Goal: Check status: Check status

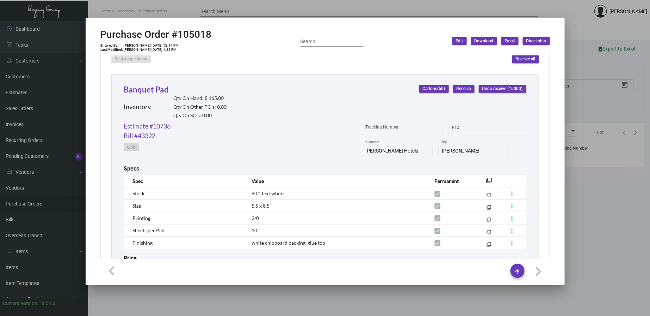
scroll to position [457, 0]
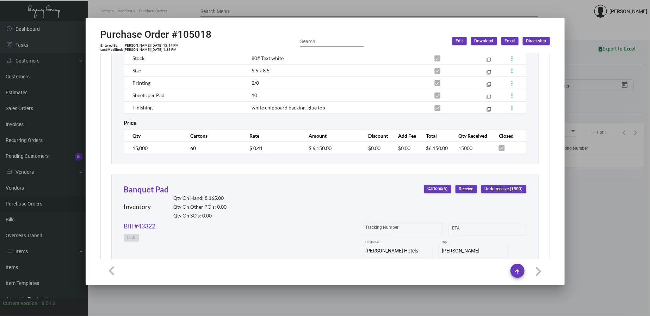
click at [265, 8] on div at bounding box center [325, 158] width 650 height 316
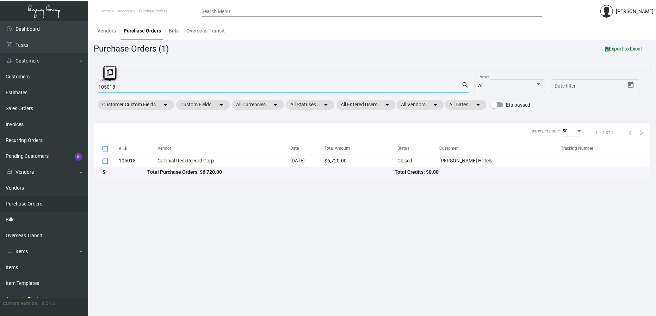
drag, startPoint x: 108, startPoint y: 89, endPoint x: 148, endPoint y: 86, distance: 41.0
click at [148, 86] on input "105018" at bounding box center [280, 87] width 364 height 6
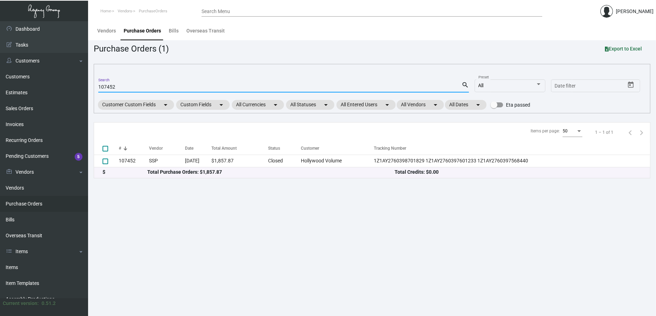
type input "107452"
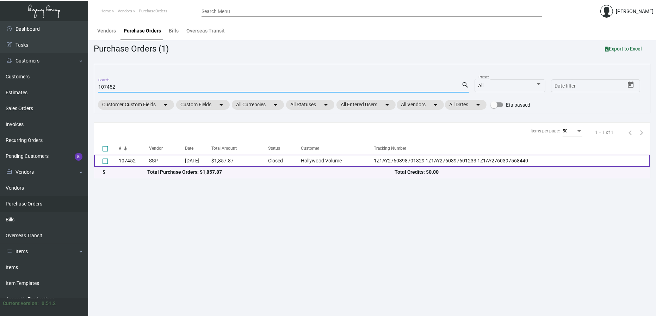
click at [164, 161] on td "SSP" at bounding box center [167, 160] width 36 height 12
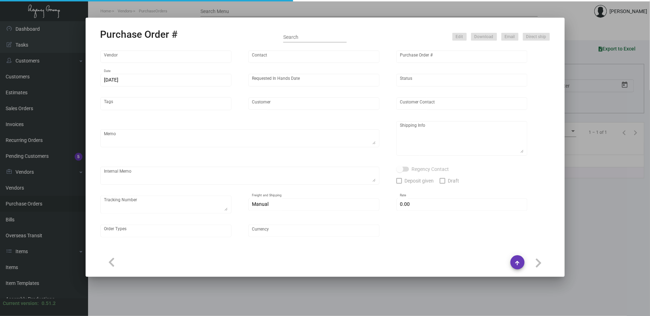
type input "SSP"
type input "[PERSON_NAME]"
type input "107452"
type input "[DATE]"
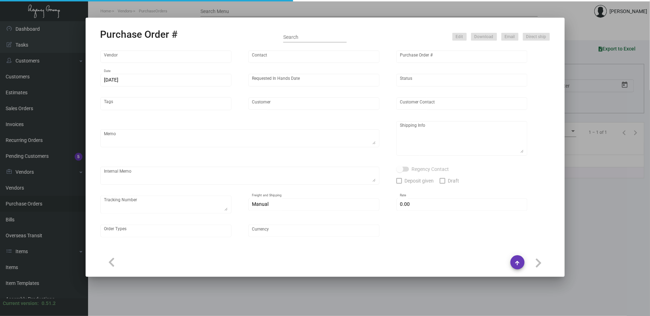
type input "Hollywood Volume"
type input "[PERSON_NAME]"
type textarea "PLEASE SEND PDF PROOFS TO OUR ART TEAM ; [EMAIL_ADDRESS][DOMAIN_NAME] WITH ME I…"
type textarea "[PERSON_NAME] Hollywood - [PERSON_NAME] [STREET_ADDRESS][PERSON_NAME]"
type textarea "9.23 - Proofs sent over; APPROVED. // Approx. ship date set for 10.25 Label pro…"
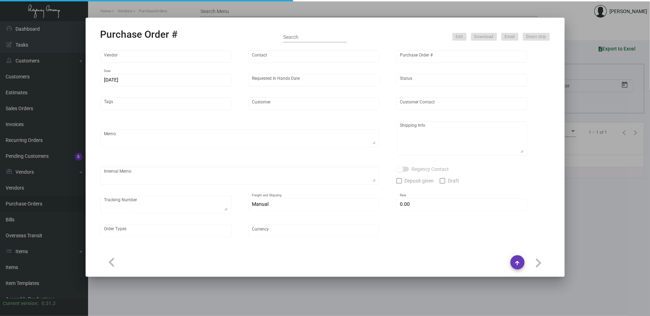
type textarea "1Z1AY2760398701829 1Z1AY2760397601233 1Z1AY2760397568440"
type input "$ 0.00"
type input "United States Dollar $"
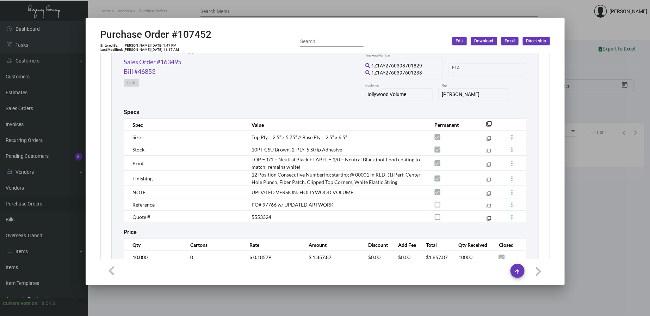
scroll to position [392, 0]
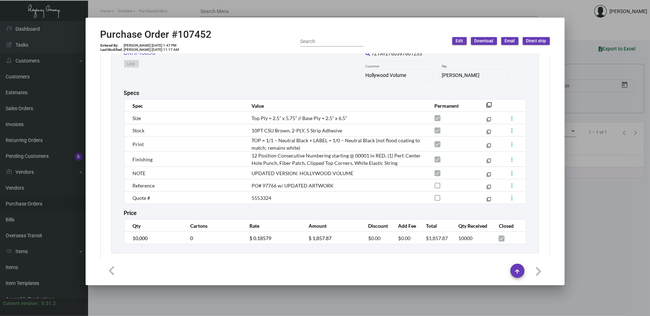
click at [265, 196] on span "5553324" at bounding box center [262, 198] width 20 height 6
copy span "5553324"
click at [398, 10] on div at bounding box center [325, 158] width 650 height 316
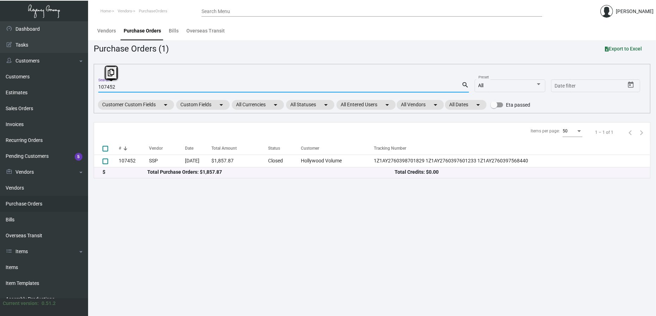
drag, startPoint x: 106, startPoint y: 87, endPoint x: 147, endPoint y: 87, distance: 40.5
click at [147, 87] on input "107452" at bounding box center [280, 87] width 364 height 6
type input "107752"
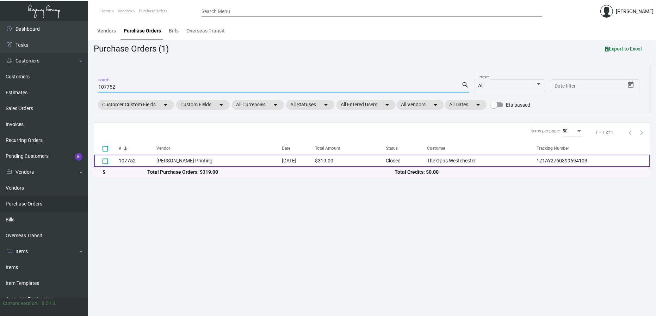
click at [150, 159] on td "107752" at bounding box center [138, 160] width 38 height 12
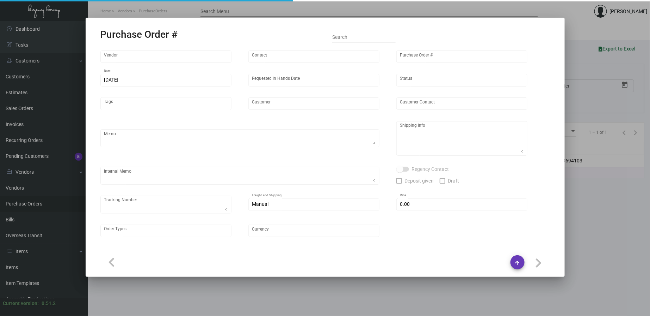
type input "[PERSON_NAME] Printing"
type input "[PERSON_NAME]"
type input "107752"
type input "[DATE]"
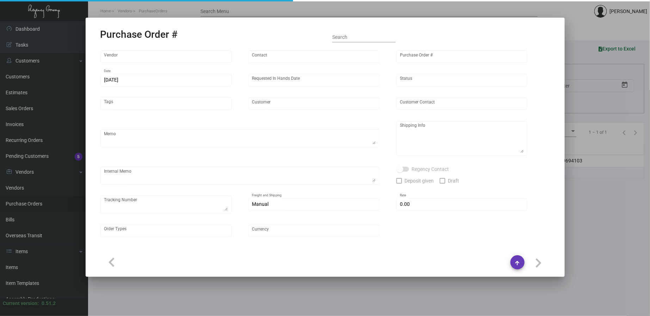
type input "The Opus Westchester"
type input "[PERSON_NAME]"
type textarea "When ready to ship, contact: [EMAIL_ADDRESS][DOMAIN_NAME] for all shipments UPS…"
type textarea "The Opus Westchester - [PERSON_NAME][GEOGRAPHIC_DATA][STREET_ADDRESS]"
type textarea "Label provided to vendor to ship to hotel. UPS Ground Cost $9.33"
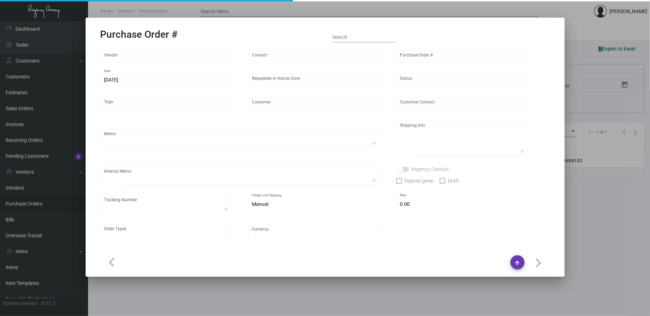
type textarea "1Z1AY2760399694103"
type input "$ 0.00"
type input "United States Dollar $"
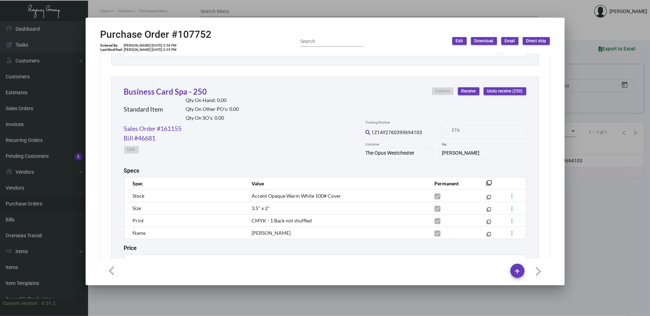
scroll to position [457, 0]
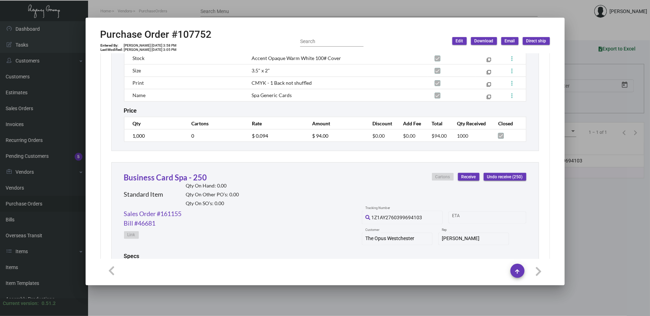
click at [214, 12] on div at bounding box center [325, 158] width 650 height 316
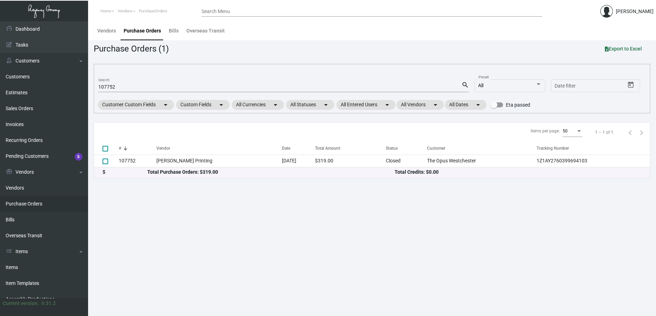
click at [131, 85] on input "107752" at bounding box center [280, 87] width 364 height 6
type input "107751"
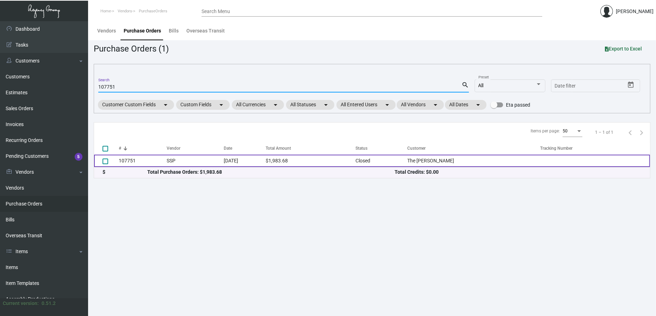
click at [166, 165] on td "107751" at bounding box center [143, 160] width 48 height 12
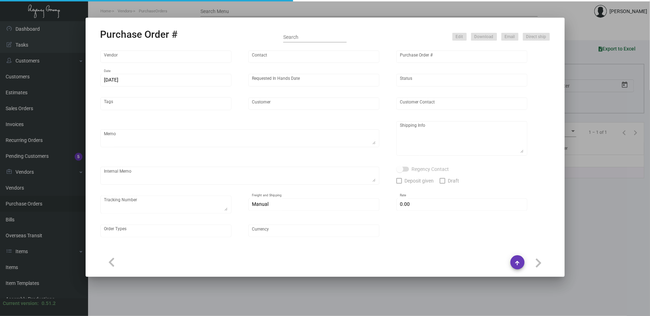
type input "SSP"
type input "[PERSON_NAME]"
type input "107751"
type input "[DATE]"
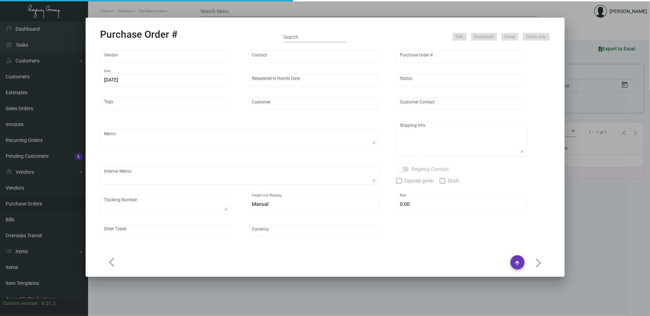
type input "The [PERSON_NAME]"
type input "[PERSON_NAME]"
type textarea "PLEASE SEND PDF PROOFS TO OUR ART TEAM ; [EMAIL_ADDRESS][DOMAIN_NAME] WITH ME I…"
type textarea "The [PERSON_NAME] [STREET_ADDRESS][US_STATE]"
type textarea "10.11 - Proofs sent over; APPROVED. 10.14 - Est. ship date set for [DATE]. 12.1…"
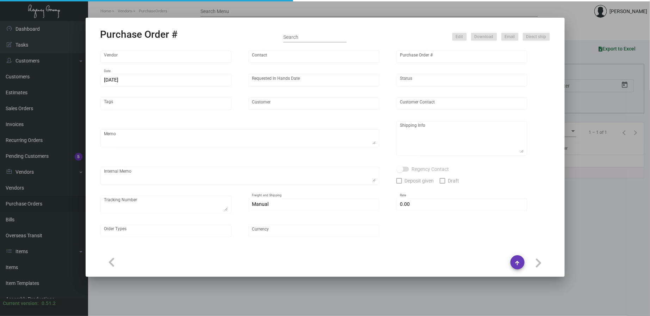
type input "$ 0.00"
type input "United States Dollar $"
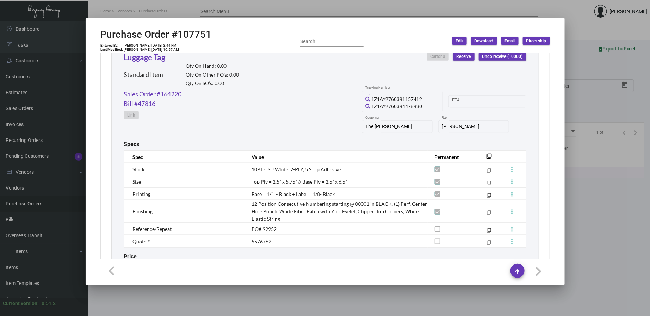
scroll to position [392, 0]
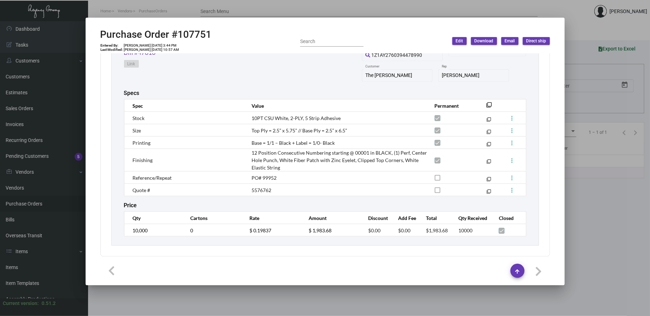
click at [193, 33] on h2 "Purchase Order #107751" at bounding box center [155, 35] width 111 height 12
copy h2 "107751"
drag, startPoint x: 280, startPoint y: 170, endPoint x: 250, endPoint y: 153, distance: 34.4
click at [250, 153] on td "12 Position Consecutive Numbering starting @ 00001 in BLACK, (1) Perf, Center H…" at bounding box center [336, 160] width 183 height 23
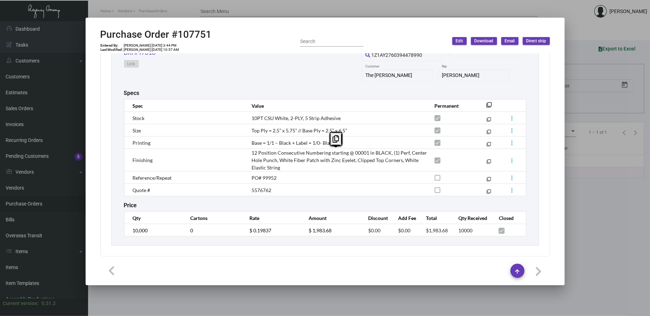
copy span "12 Position Consecutive Numbering starting @ 00001 in BLACK, (1) Perf, Center H…"
click at [487, 105] on mat-icon "filter_none" at bounding box center [490, 107] width 6 height 6
copy span "12 Position Consecutive Numbering starting @ 00001 in BLACK, (1) Perf, Center H…"
click at [361, 157] on span "12 Position Consecutive Numbering starting @ 00001 in BLACK, (1) Perf, Center H…" at bounding box center [340, 159] width 176 height 21
click at [263, 189] on span "5576762" at bounding box center [262, 190] width 20 height 6
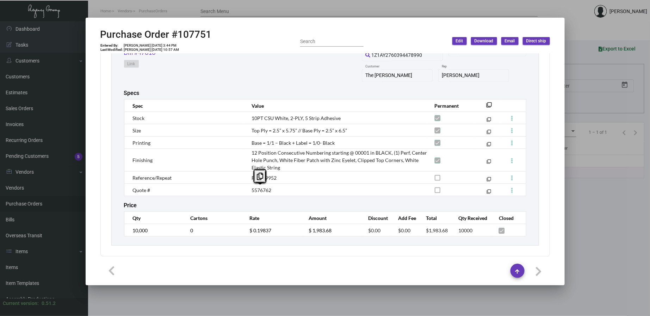
click at [263, 189] on span "5576762" at bounding box center [262, 190] width 20 height 6
copy span "5576762"
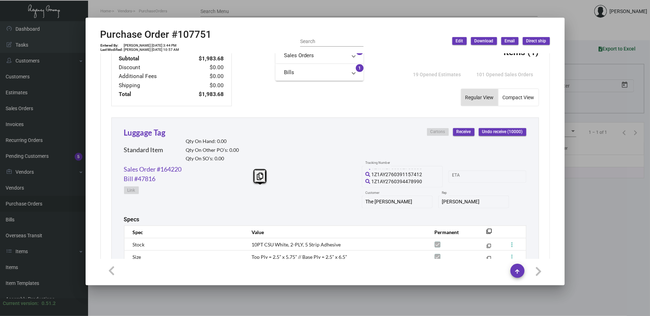
scroll to position [326, 0]
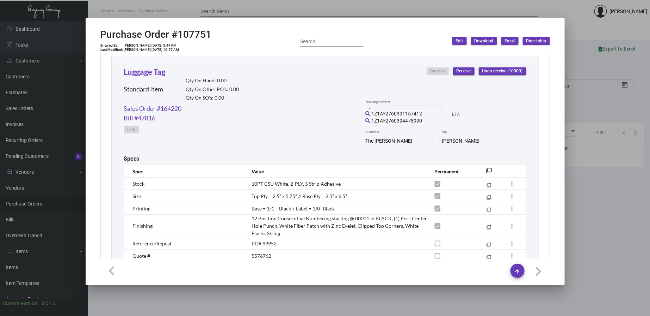
drag, startPoint x: 383, startPoint y: 14, endPoint x: 336, endPoint y: 18, distance: 47.4
click at [383, 14] on div at bounding box center [325, 158] width 650 height 316
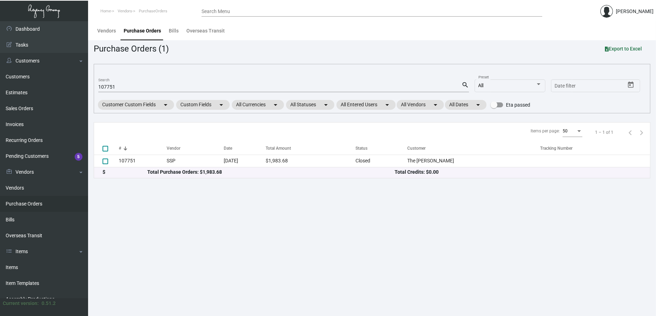
click at [124, 85] on input "107751" at bounding box center [280, 87] width 364 height 6
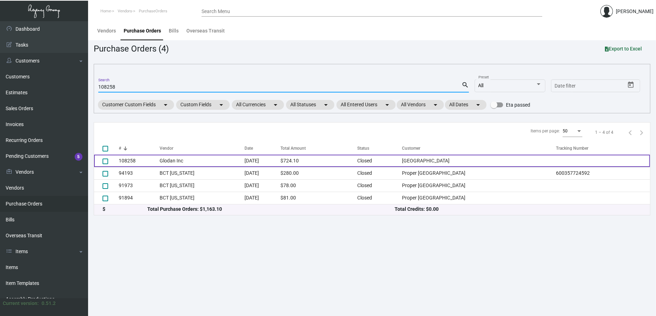
type input "108258"
click at [178, 164] on td "Glodan Inc" at bounding box center [202, 160] width 85 height 12
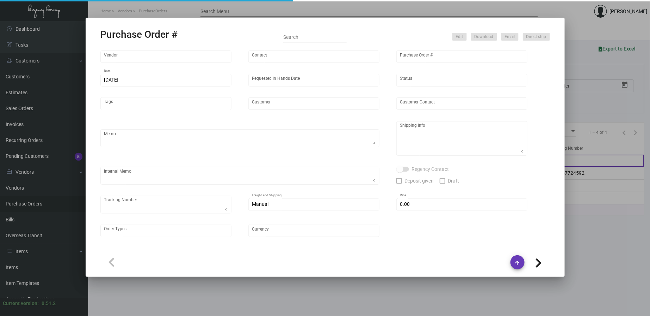
type input "Glodan Inc"
type input "[PERSON_NAME]"
type input "108258"
type input "[DATE]"
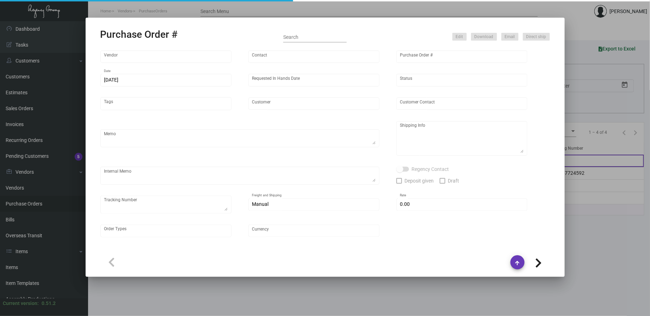
type input "[GEOGRAPHIC_DATA]"
type input "Madi Bird"
type textarea "***ANY PRICE DISCREPANCY MUST BE CALLED OUT PRIOR TO PROCEEDING WITH THIS ORDER…"
type textarea "[GEOGRAPHIC_DATA] - Madi Bird [STREET_ADDRESS][US_STATE][US_STATE]"
type textarea "These will need to be shipped as they only offer free local delivery ~ // Since…"
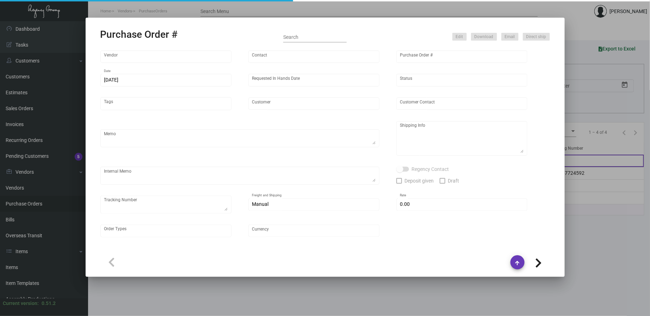
type input "$ 0.00"
type input "United States Dollar $"
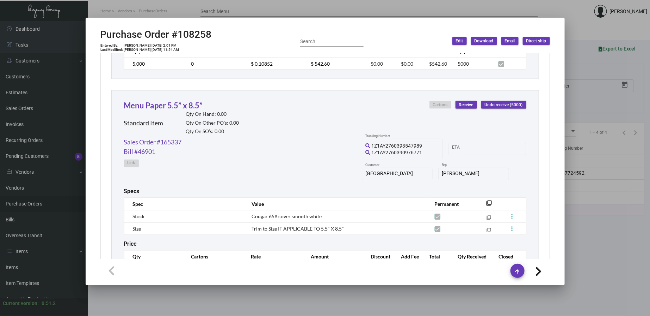
scroll to position [554, 0]
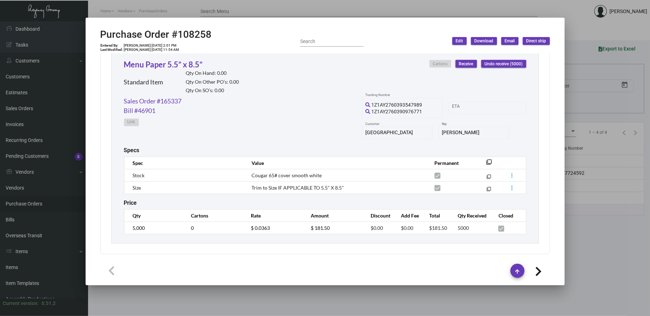
click at [255, 11] on div at bounding box center [325, 158] width 650 height 316
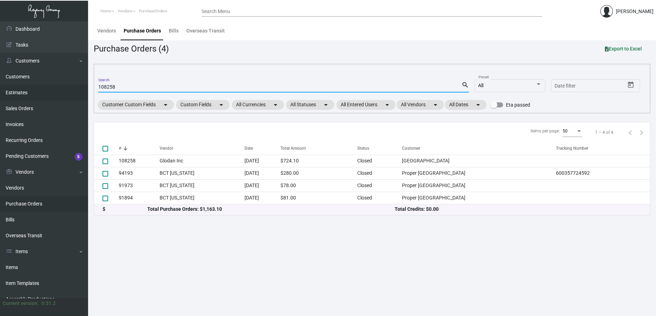
drag, startPoint x: 118, startPoint y: 88, endPoint x: 80, endPoint y: 86, distance: 37.5
click at [80, 86] on div "Dashboard Dashboard Tasks Customers Customers Estimates Sales Orders Invoices R…" at bounding box center [328, 168] width 656 height 294
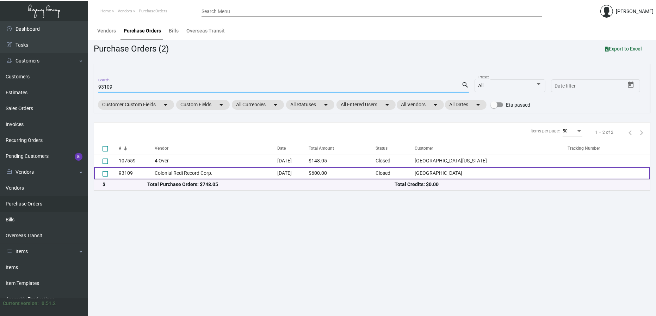
type input "93109"
click at [155, 174] on td "Colonial Redi Record Corp." at bounding box center [216, 173] width 123 height 12
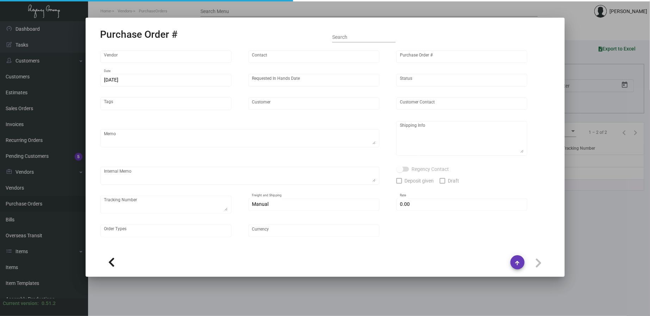
type input "Colonial Redi Record Corp."
type input "[PERSON_NAME]"
type input "93109"
type input "[DATE]"
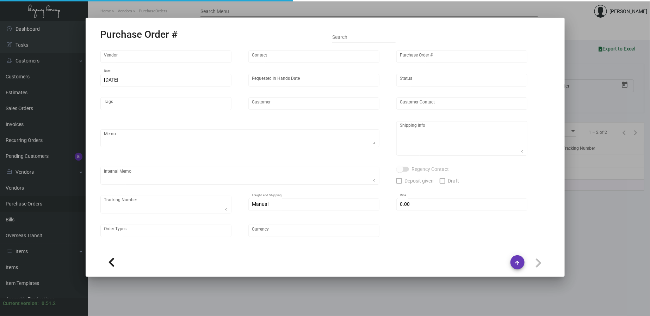
type input "[GEOGRAPHIC_DATA]"
type input "[PERSON_NAME]"
type textarea "[GEOGRAPHIC_DATA] - [PERSON_NAME] [STREET_ADDRESS][US_STATE][US_STATE]"
type input "$ 0.00"
type input "United States Dollar $"
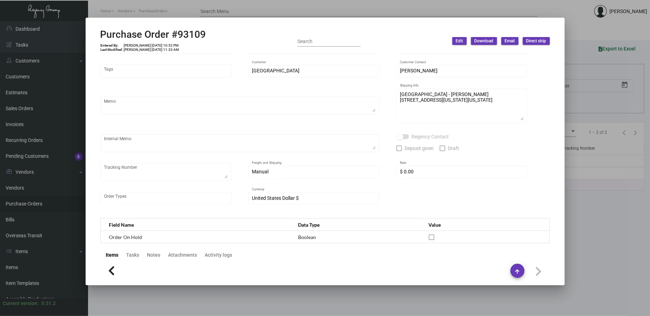
scroll to position [0, 0]
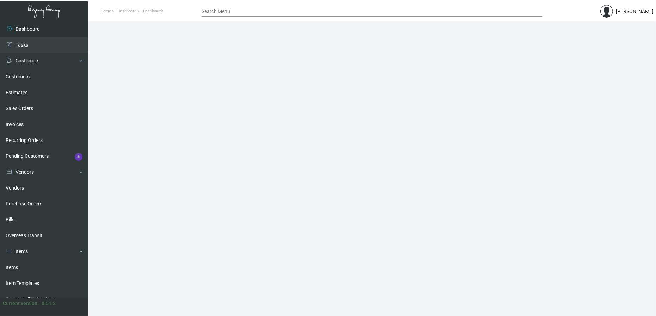
drag, startPoint x: 26, startPoint y: 202, endPoint x: 90, endPoint y: 133, distance: 93.5
click at [26, 202] on link "Purchase Orders" at bounding box center [44, 204] width 88 height 16
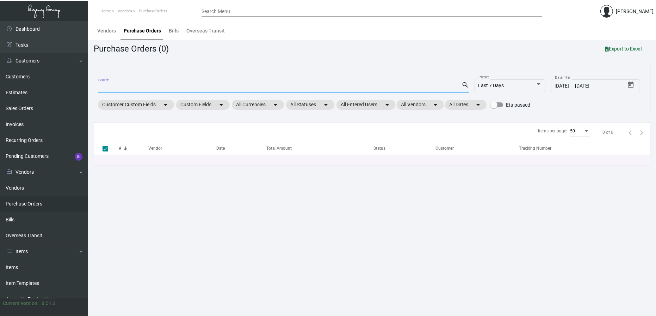
click at [118, 86] on input "Search" at bounding box center [280, 87] width 364 height 6
type input "1014"
checkbox input "false"
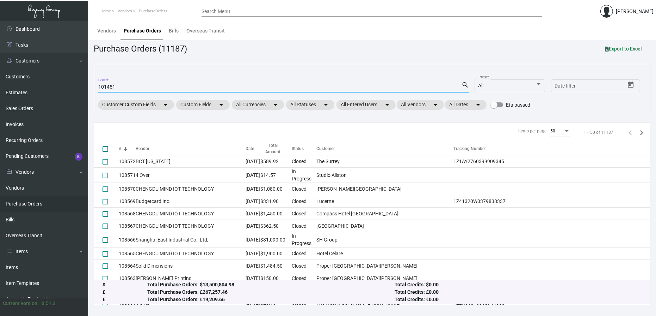
type input "101451"
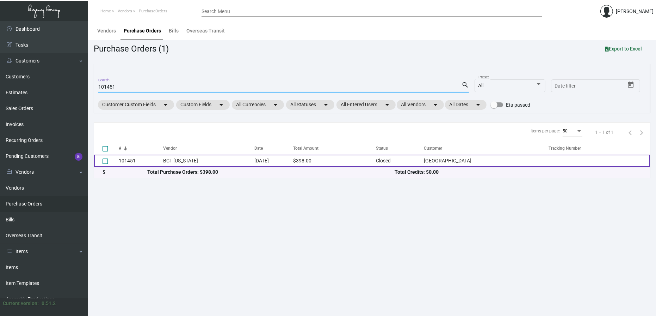
click at [189, 164] on td "BCT [US_STATE]" at bounding box center [208, 160] width 91 height 12
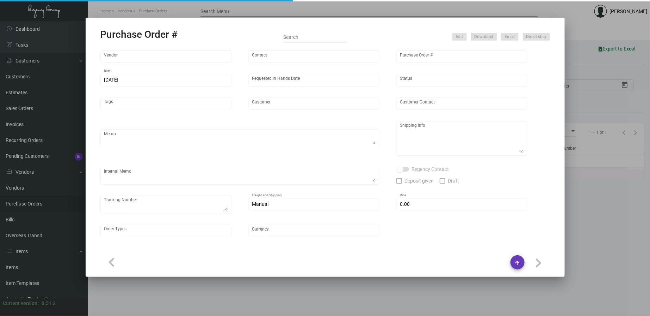
type input "BCT [US_STATE]"
type input "Tom McNeany"
type input "101451"
type input "10/6/2023"
type input "10/17/2023"
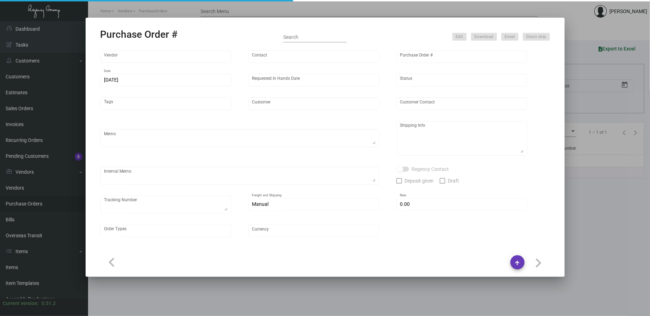
type input "[GEOGRAPHIC_DATA]"
type input "[PERSON_NAME]"
type textarea "***ANY PRICE DISCREPANCY MUST BE CALLED OUT PRIOR TO PROCEEDING WITH THIS ORDER…"
type textarea "[GEOGRAPHIC_DATA] - [PERSON_NAME] [STREET_ADDRESS][US_STATE][US_STATE]"
type input "$ 0.00"
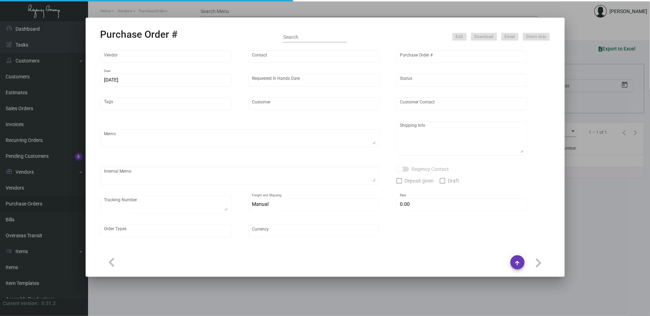
type input "United States Dollar $"
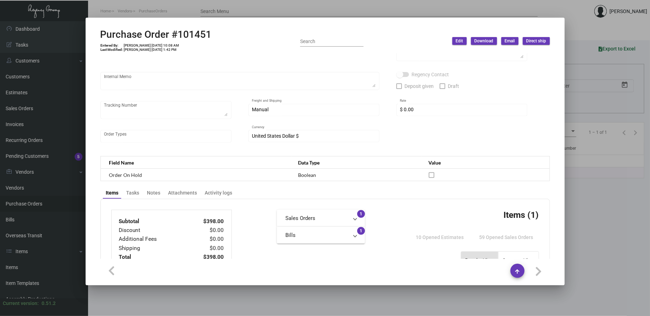
scroll to position [364, 0]
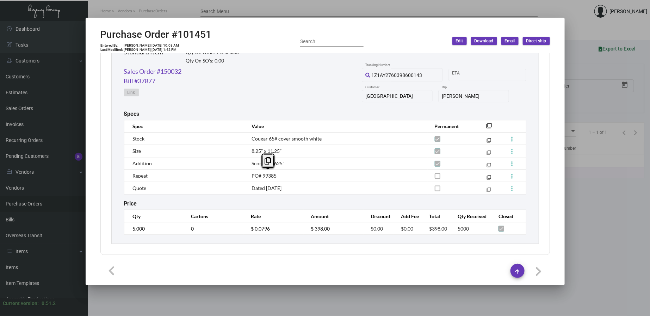
drag, startPoint x: 278, startPoint y: 177, endPoint x: 261, endPoint y: 175, distance: 17.0
click at [261, 175] on td "PO# 99385" at bounding box center [336, 175] width 183 height 12
copy span "99385"
click at [382, 180] on td "PO# 99385" at bounding box center [336, 175] width 183 height 12
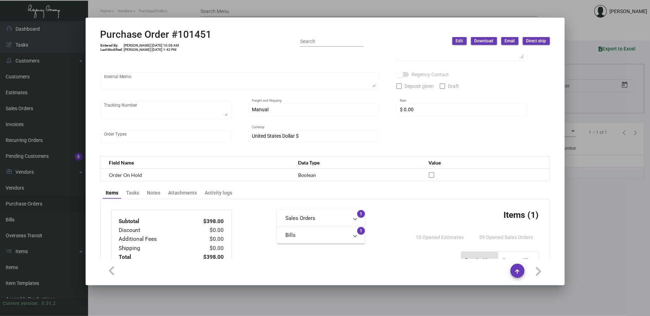
scroll to position [38, 0]
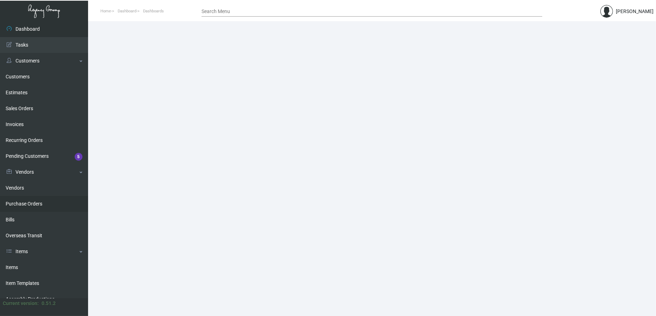
click at [40, 204] on link "Purchase Orders" at bounding box center [44, 204] width 88 height 16
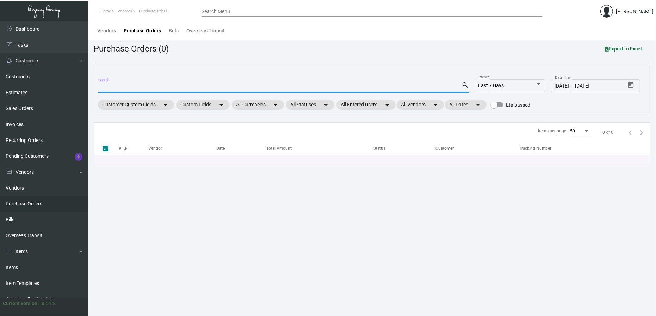
click at [157, 87] on input "Search" at bounding box center [280, 87] width 364 height 6
paste input "99385"
type input "99385"
checkbox input "false"
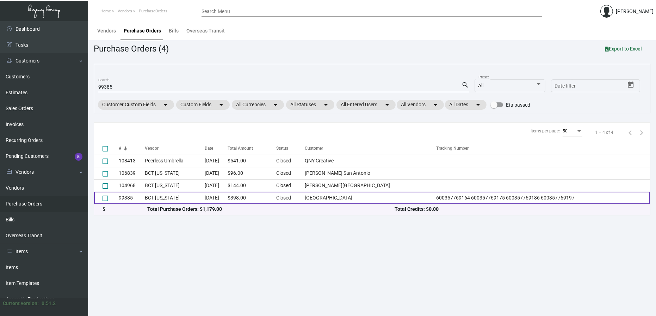
click at [156, 195] on td "BCT [US_STATE]" at bounding box center [175, 197] width 60 height 12
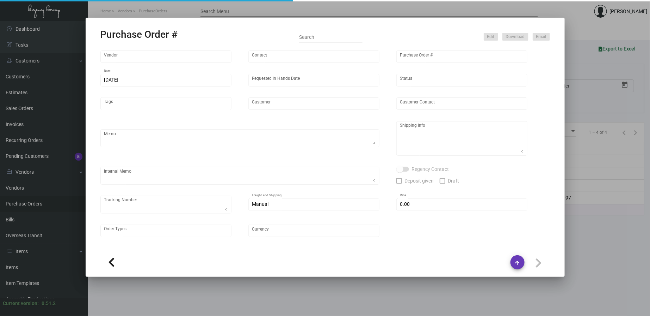
type input "BCT [US_STATE]"
type input "Tom McNeany"
type input "99385"
type input "6/27/2023"
type input "7/6/2023"
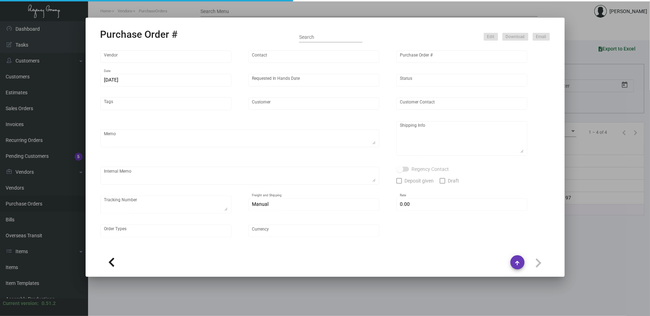
type input "[GEOGRAPHIC_DATA]"
type input "[PERSON_NAME]"
type textarea "[GEOGRAPHIC_DATA] - [PERSON_NAME] [STREET_ADDRESS][US_STATE][US_STATE]"
type textarea "6.27- Vendor noted TA to be ~ 5 BD. 7.12 - Vendor will cover for GROUND SHIPPIN…"
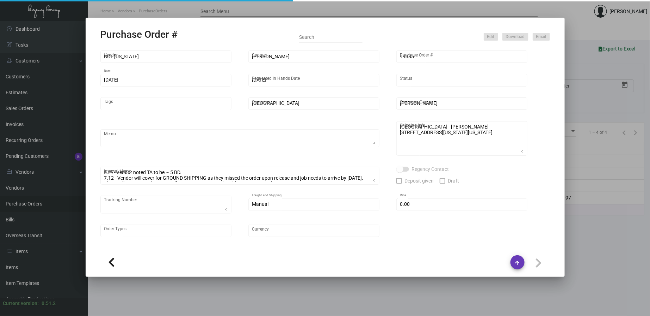
type textarea "600357769164 600357769175 600357769186 600357769197"
type input "$ 0.00"
type input "United States Dollar $"
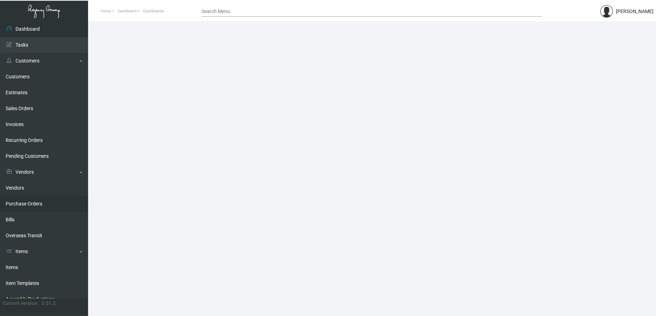
click at [19, 198] on link "Purchase Orders" at bounding box center [44, 204] width 88 height 16
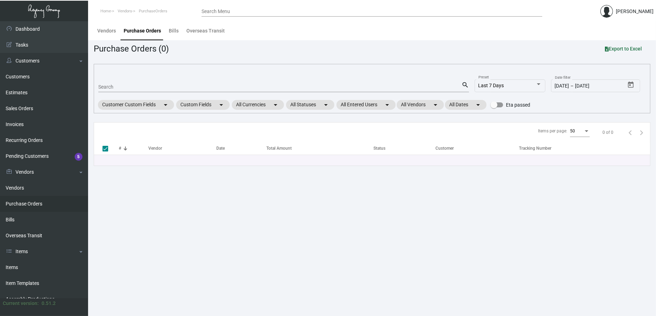
click at [136, 85] on input "Search" at bounding box center [280, 87] width 364 height 6
type input "10"
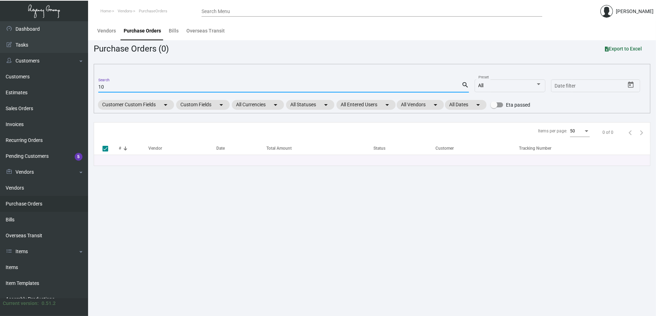
checkbox input "false"
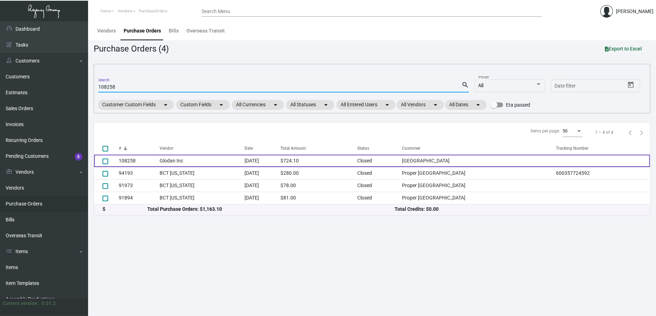
type input "108258"
click at [249, 158] on td "[DATE]" at bounding box center [263, 160] width 36 height 12
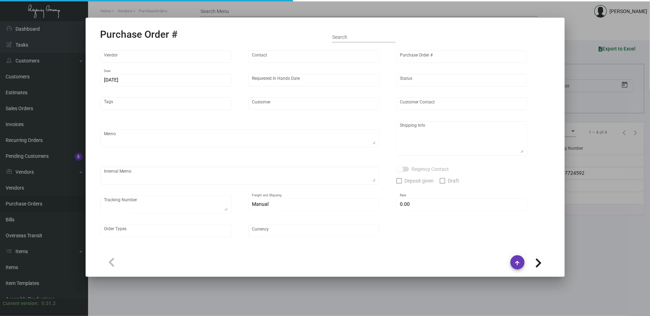
type input "Glodan Inc"
type input "[PERSON_NAME]"
type input "108258"
type input "[DATE]"
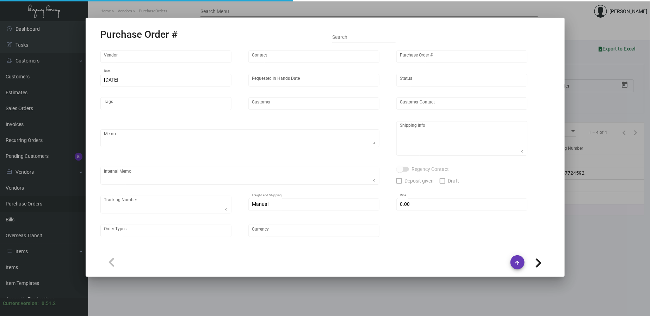
type input "[GEOGRAPHIC_DATA]"
type input "Madi Bird"
type textarea "***ANY PRICE DISCREPANCY MUST BE CALLED OUT PRIOR TO PROCEEDING WITH THIS ORDER…"
type textarea "[GEOGRAPHIC_DATA] - Madi Bird [STREET_ADDRESS][US_STATE][US_STATE]"
type textarea "These will need to be shipped as they only offer free local delivery ~ // Since…"
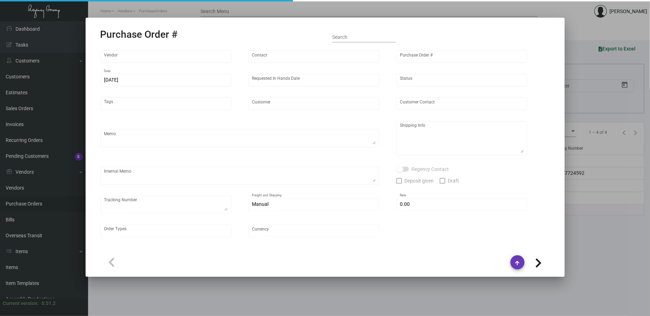
type input "$ 0.00"
type input "United States Dollar $"
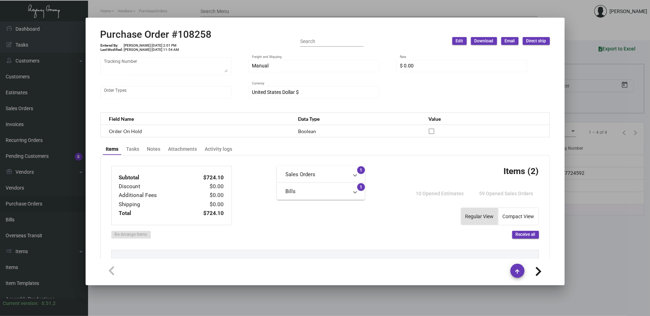
scroll to position [65, 0]
